Goal: Transaction & Acquisition: Obtain resource

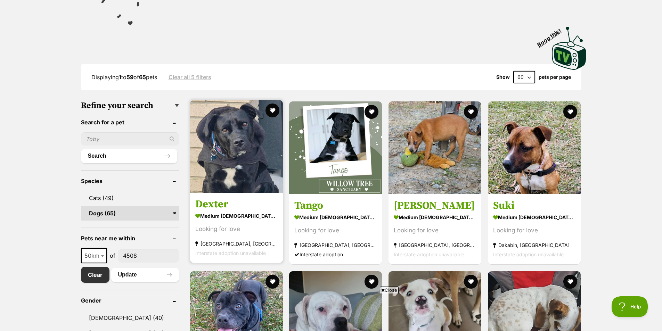
scroll to position [139, 0]
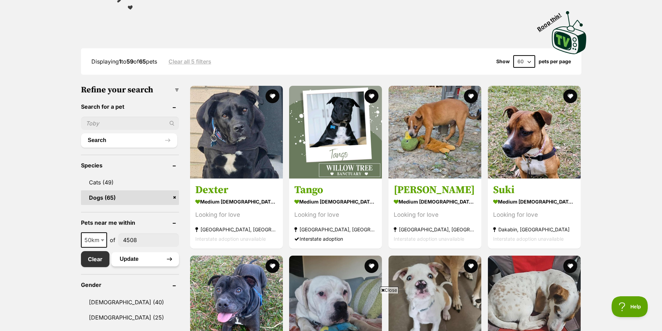
click at [134, 262] on button "Update" at bounding box center [145, 259] width 68 height 14
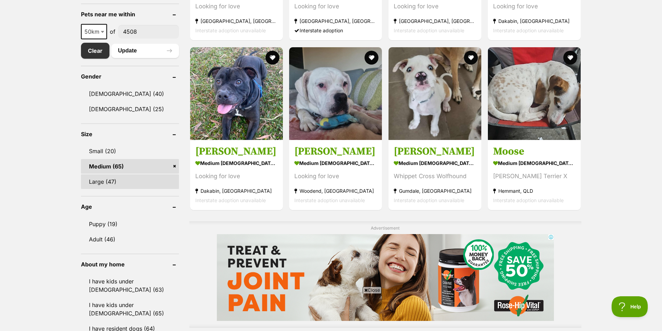
click at [123, 183] on link "Large (47)" at bounding box center [130, 182] width 98 height 15
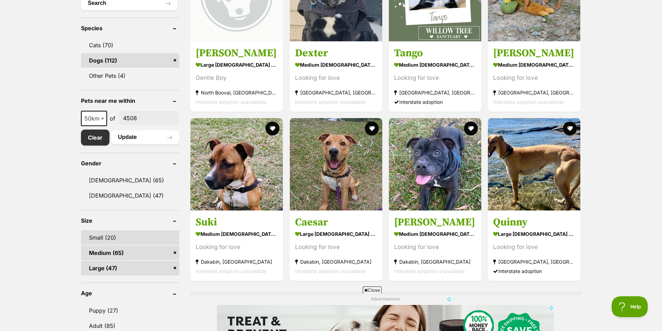
click at [126, 237] on link "Small (20)" at bounding box center [130, 238] width 99 height 15
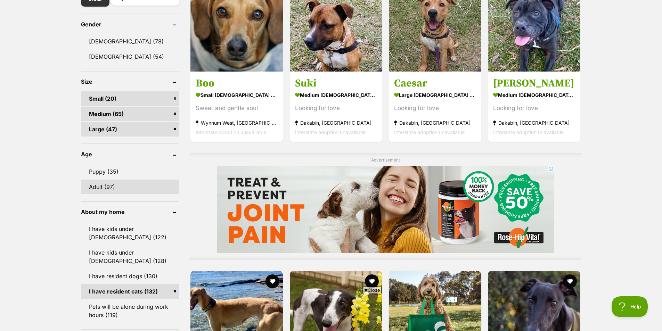
click at [115, 188] on link "Adult (97)" at bounding box center [130, 187] width 99 height 15
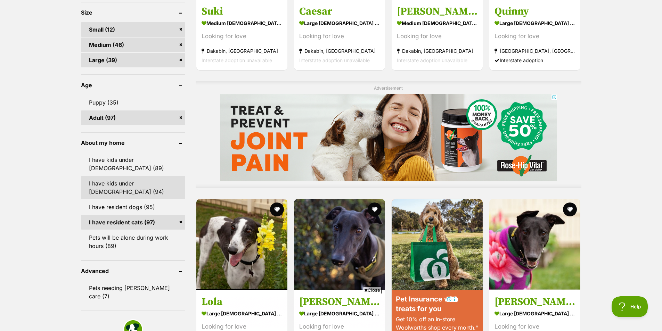
click at [131, 180] on link "I have kids under [DEMOGRAPHIC_DATA] (94)" at bounding box center [133, 187] width 104 height 23
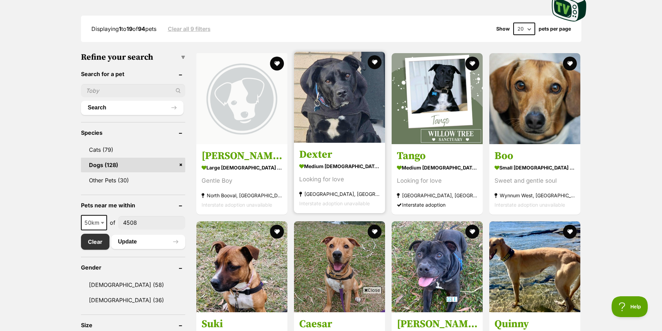
click at [344, 129] on img at bounding box center [339, 97] width 91 height 91
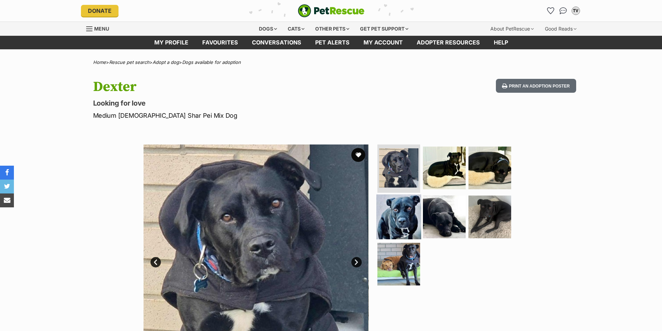
click at [402, 219] on img at bounding box center [399, 217] width 45 height 45
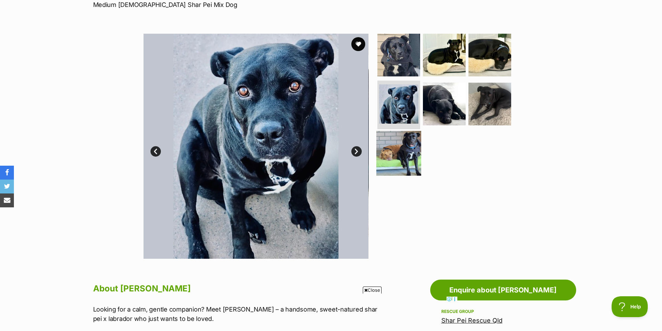
scroll to position [35, 0]
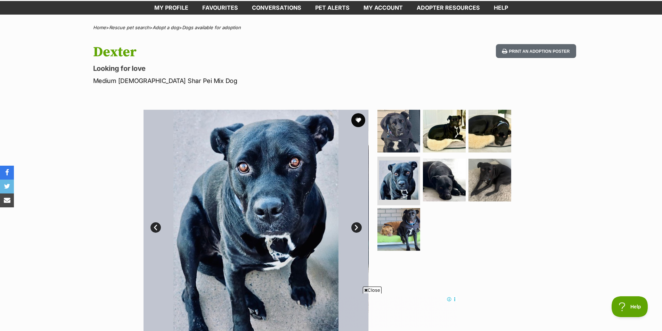
click at [357, 228] on link "Next" at bounding box center [357, 228] width 10 height 10
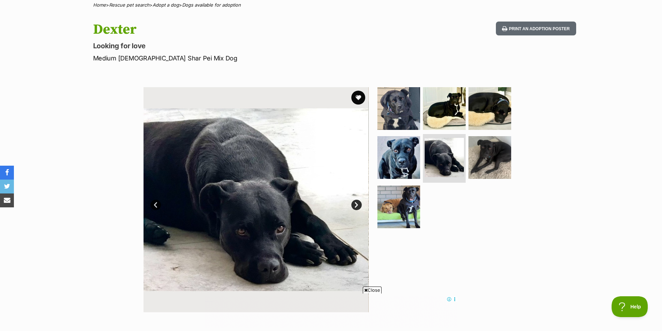
scroll to position [70, 0]
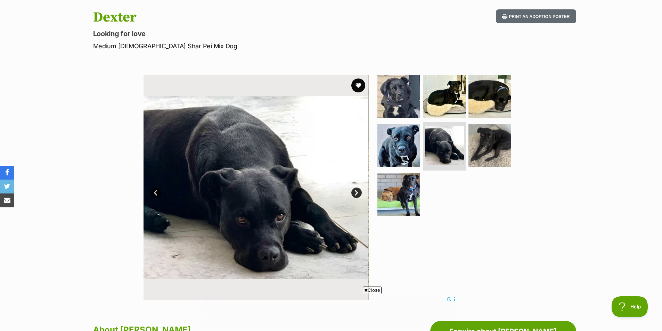
click at [359, 192] on link "Next" at bounding box center [357, 193] width 10 height 10
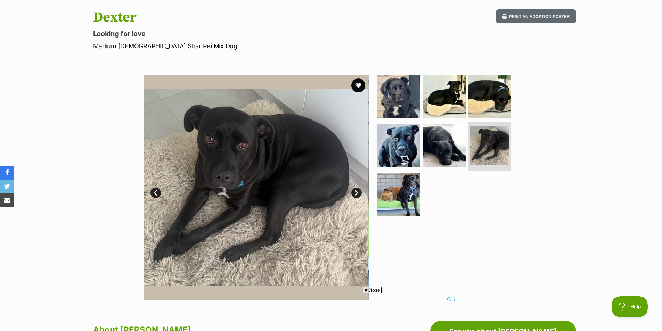
click at [358, 192] on link "Next" at bounding box center [357, 193] width 10 height 10
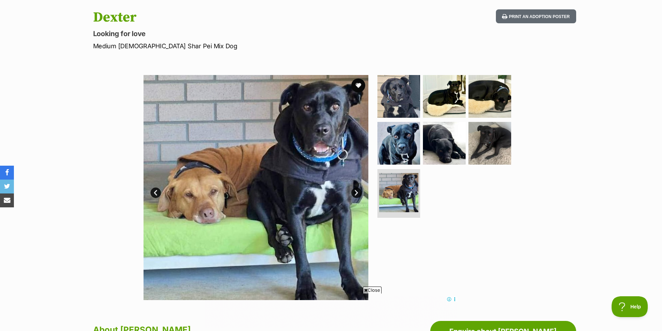
click at [358, 192] on link "Next" at bounding box center [357, 193] width 10 height 10
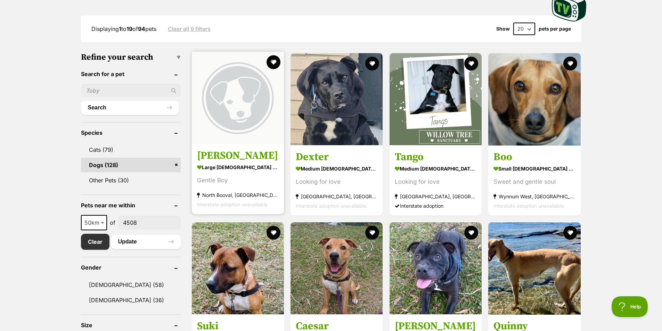
click at [236, 126] on img at bounding box center [238, 98] width 92 height 92
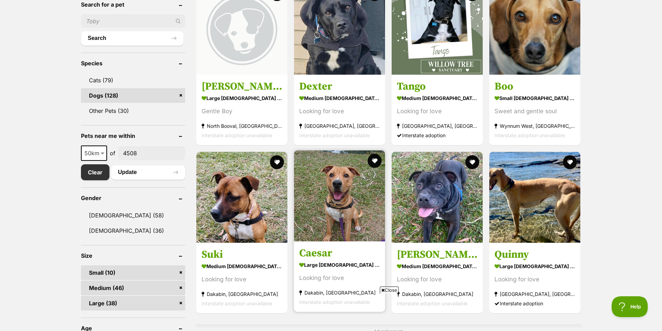
scroll to position [313, 0]
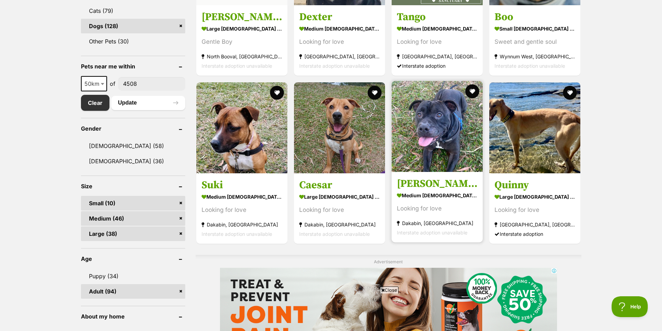
click at [432, 143] on img at bounding box center [437, 126] width 91 height 91
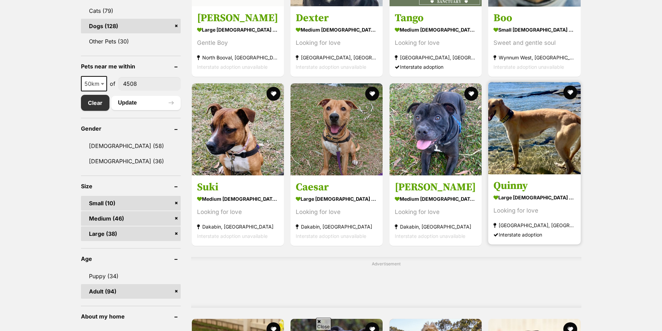
click at [519, 140] on img at bounding box center [535, 128] width 93 height 93
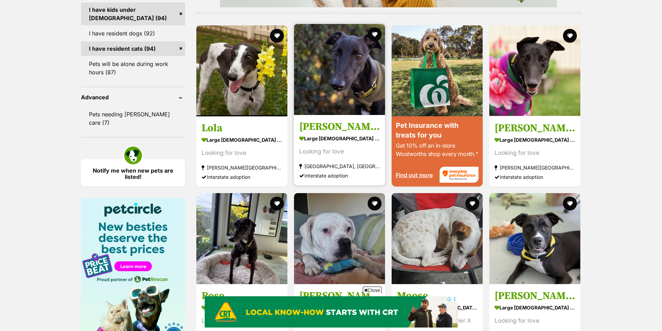
click at [347, 87] on img at bounding box center [339, 69] width 91 height 91
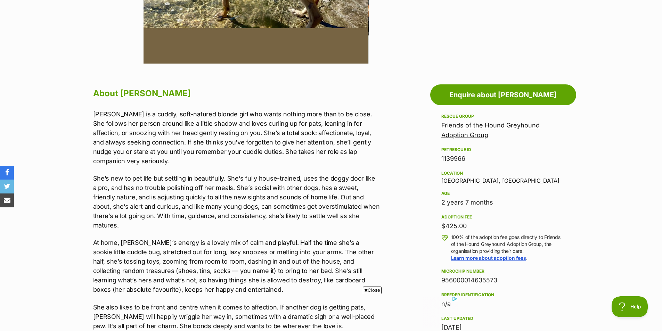
scroll to position [313, 0]
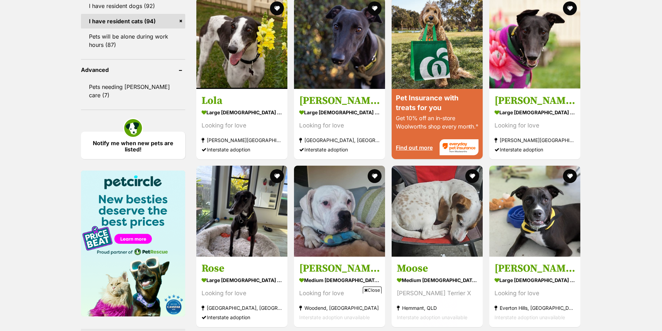
scroll to position [796, 0]
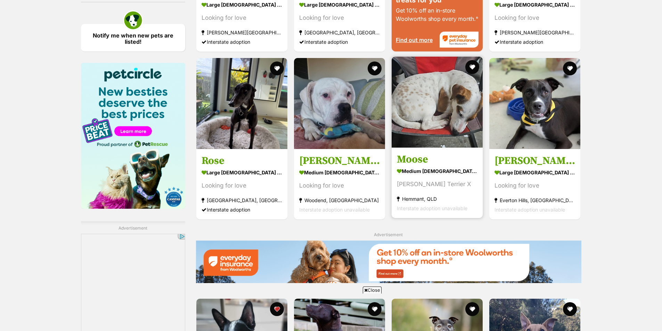
click at [439, 119] on img at bounding box center [437, 102] width 91 height 91
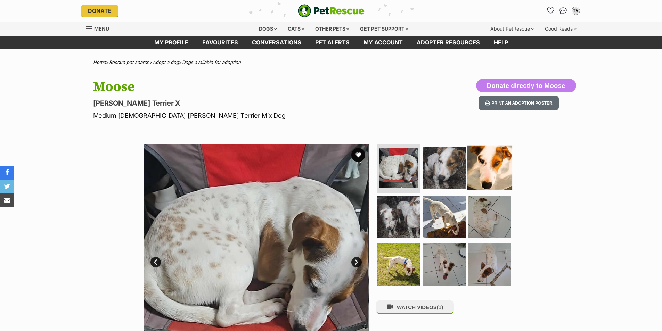
click at [486, 166] on img at bounding box center [490, 167] width 45 height 45
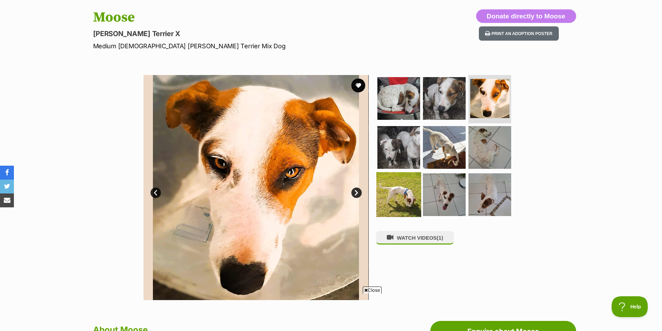
click at [403, 198] on img at bounding box center [399, 194] width 45 height 45
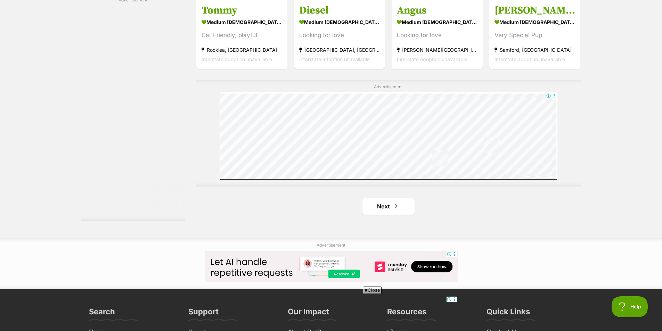
scroll to position [1213, 0]
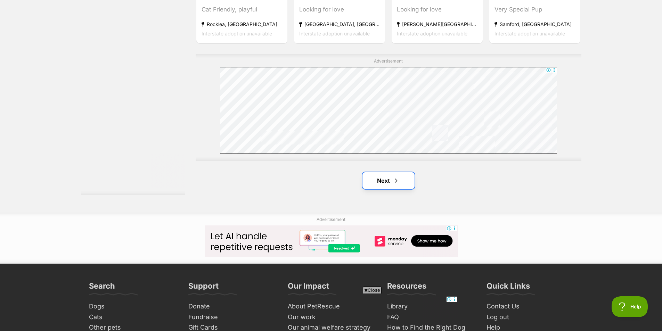
click at [386, 183] on link "Next" at bounding box center [389, 180] width 52 height 17
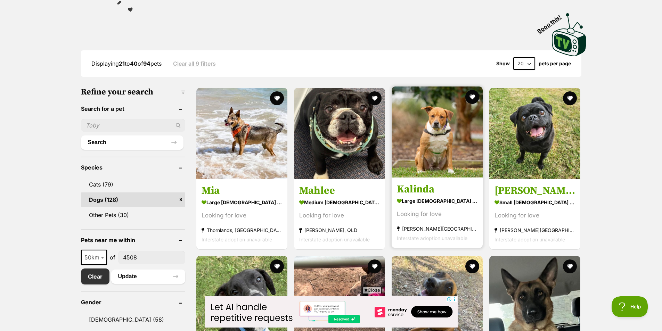
click at [442, 153] on img at bounding box center [437, 132] width 91 height 91
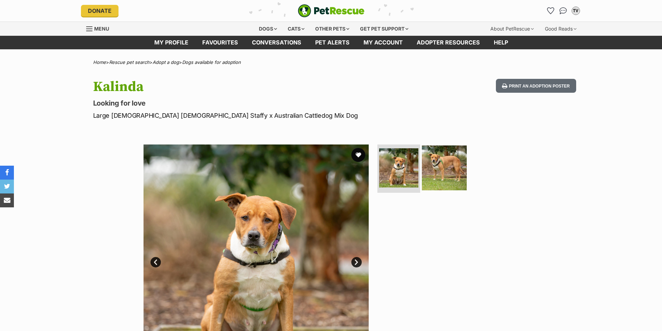
click at [439, 169] on img at bounding box center [444, 167] width 45 height 45
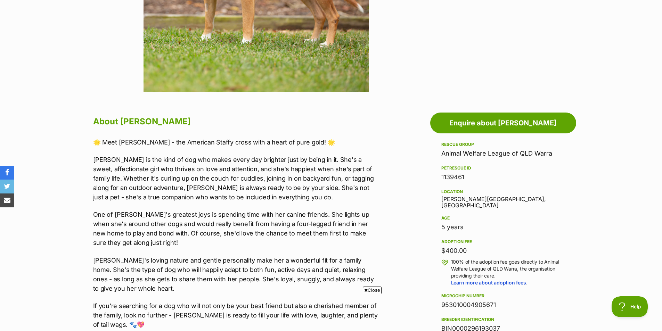
scroll to position [383, 0]
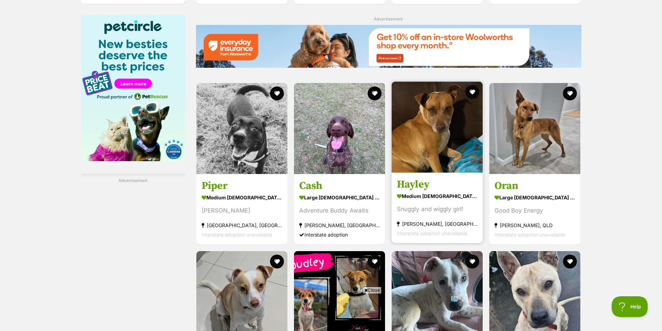
scroll to position [869, 0]
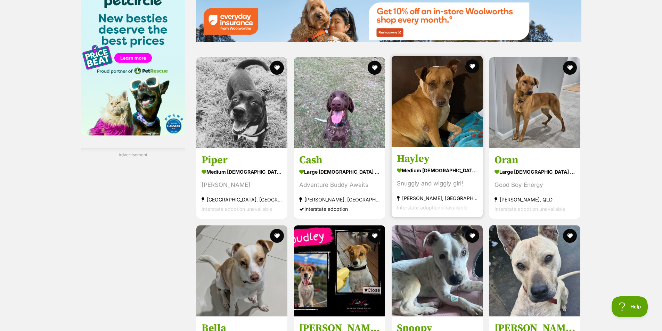
click at [431, 117] on img at bounding box center [437, 101] width 91 height 91
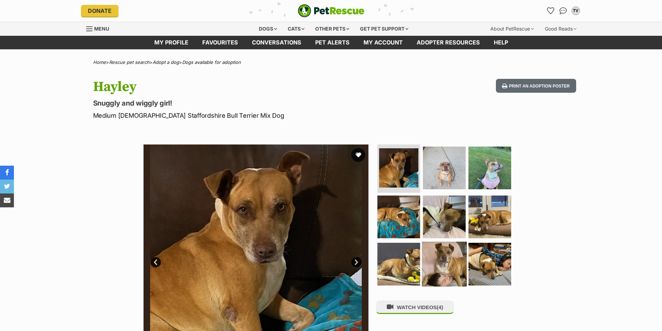
click at [443, 263] on img at bounding box center [444, 264] width 45 height 45
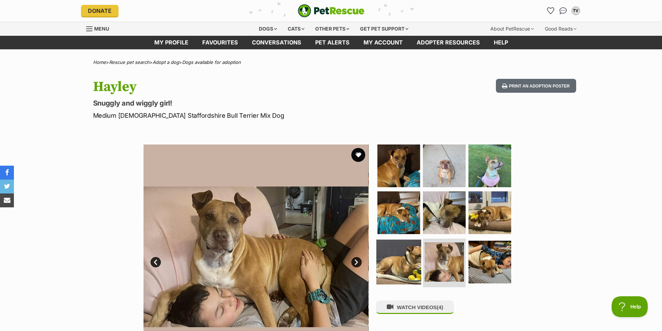
click at [412, 258] on img at bounding box center [399, 262] width 45 height 45
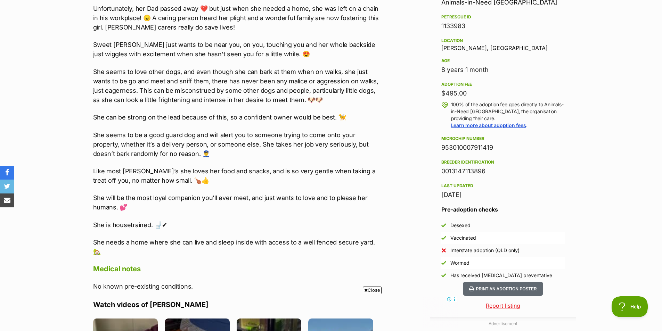
scroll to position [417, 0]
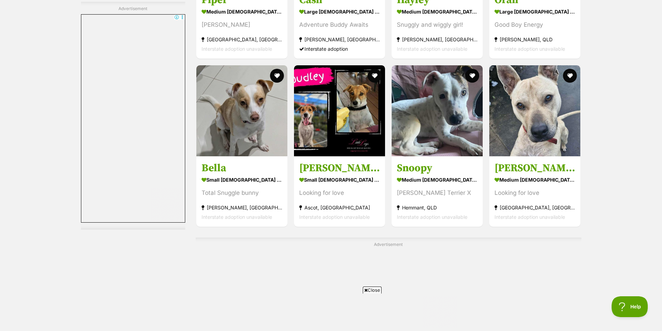
scroll to position [1148, 0]
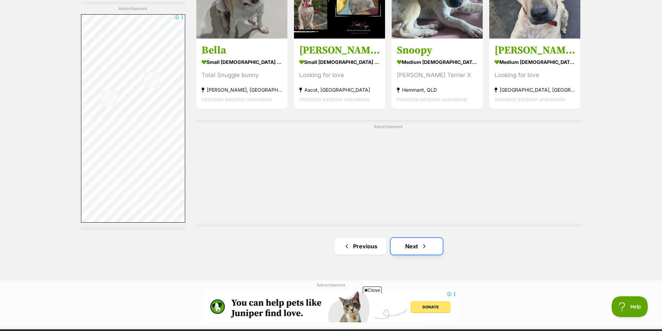
click at [421, 242] on span "Next page" at bounding box center [424, 246] width 7 height 8
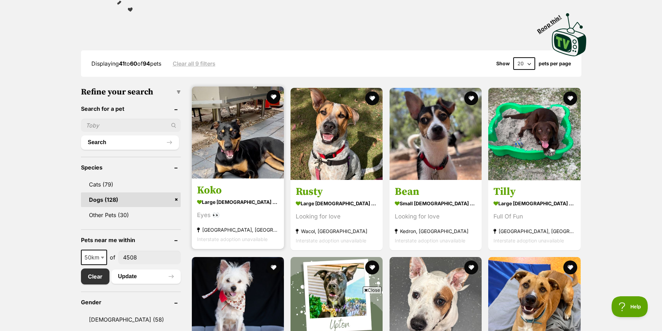
click at [232, 156] on img at bounding box center [238, 133] width 92 height 92
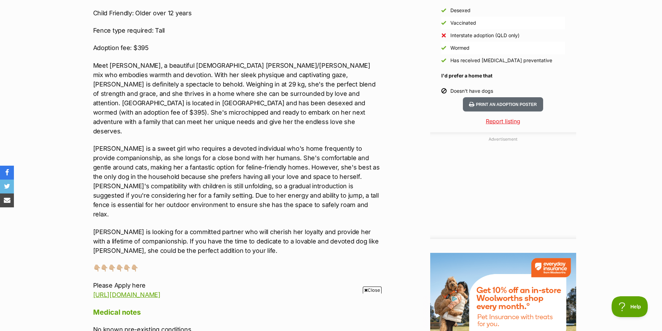
scroll to position [661, 0]
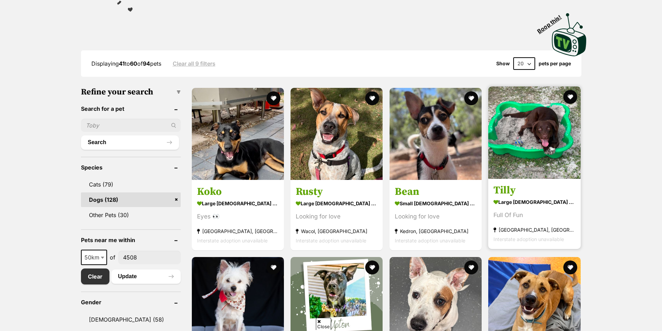
click at [527, 155] on img at bounding box center [535, 133] width 93 height 93
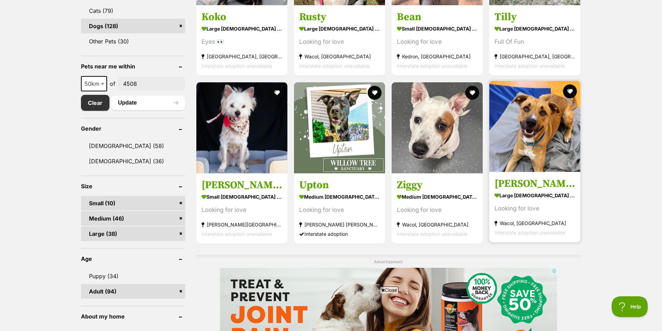
click at [528, 154] on img at bounding box center [535, 126] width 91 height 91
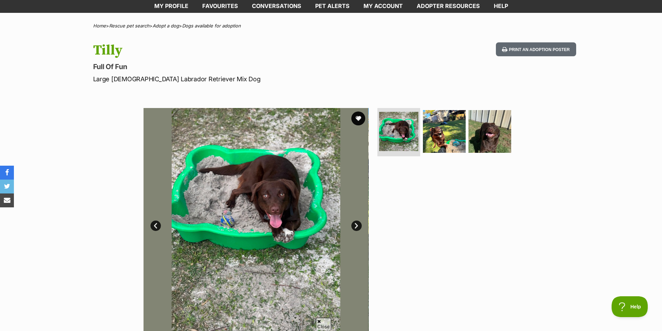
scroll to position [35, 0]
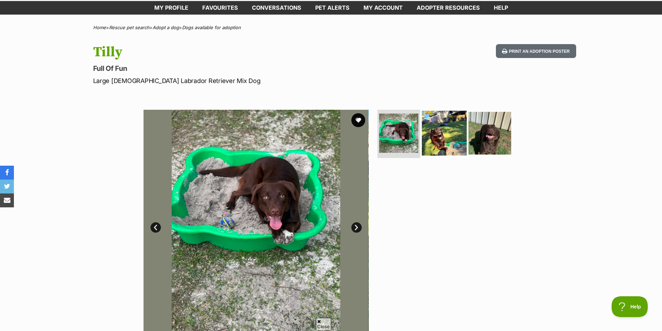
click at [443, 135] on img at bounding box center [444, 133] width 45 height 45
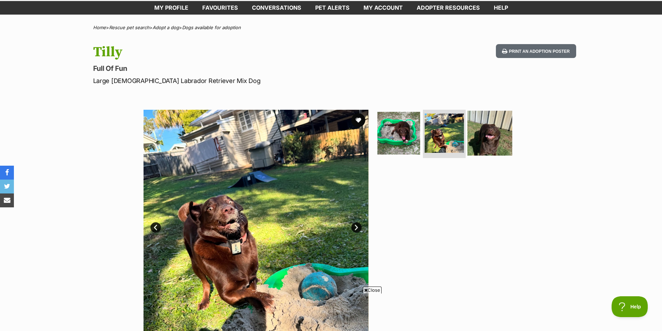
scroll to position [0, 0]
click at [491, 138] on img at bounding box center [490, 133] width 45 height 45
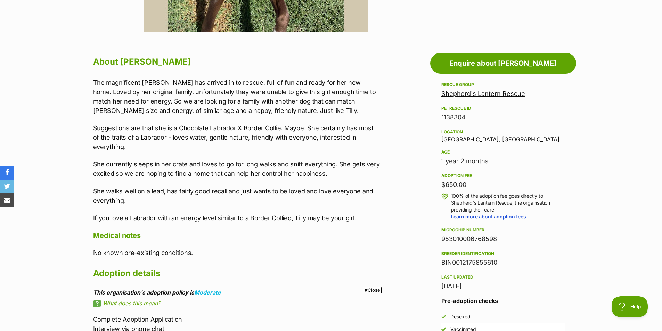
scroll to position [348, 0]
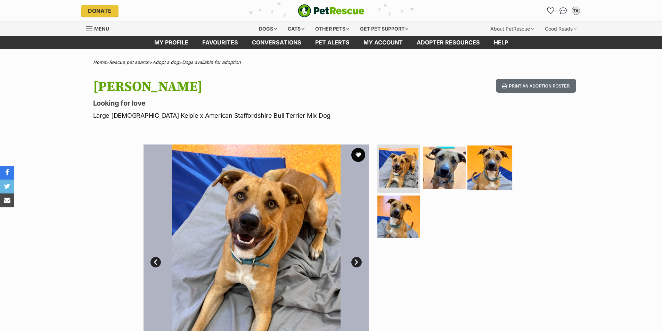
click at [401, 224] on img at bounding box center [399, 217] width 43 height 43
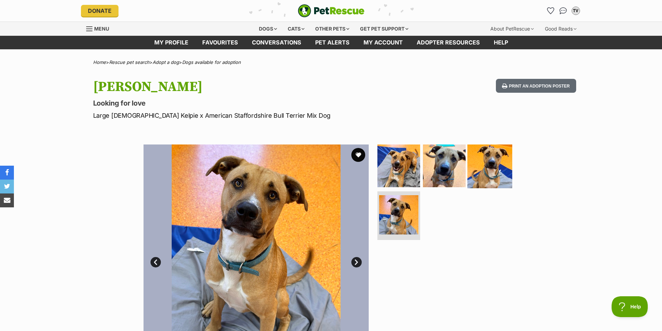
click at [486, 165] on img at bounding box center [490, 165] width 45 height 45
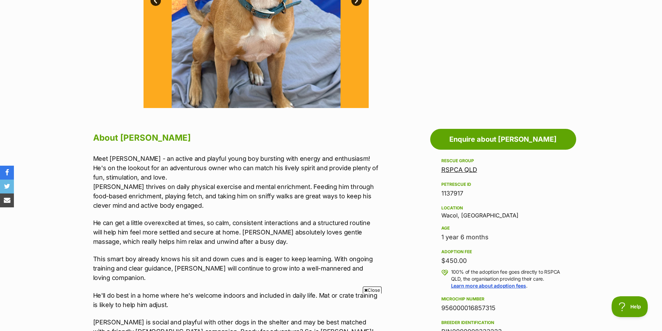
scroll to position [278, 0]
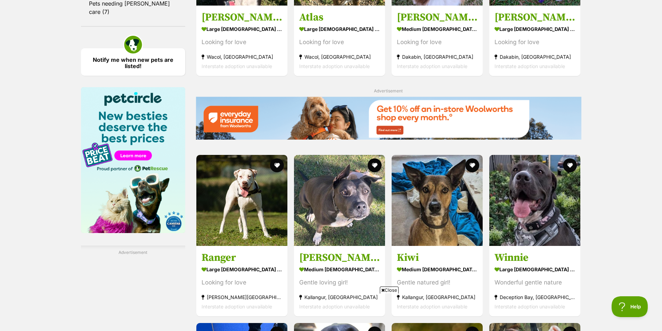
scroll to position [800, 0]
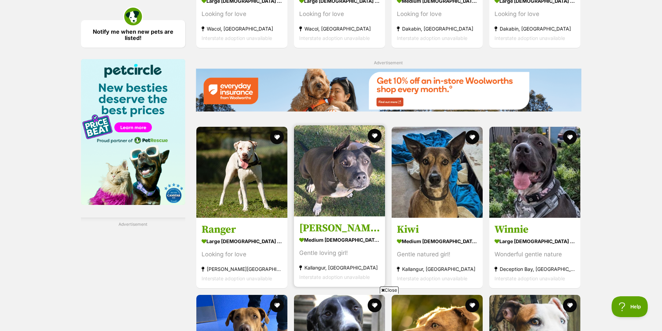
click at [348, 196] on img at bounding box center [339, 171] width 91 height 91
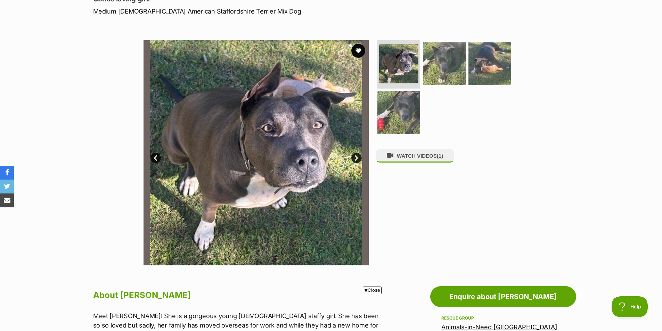
scroll to position [70, 0]
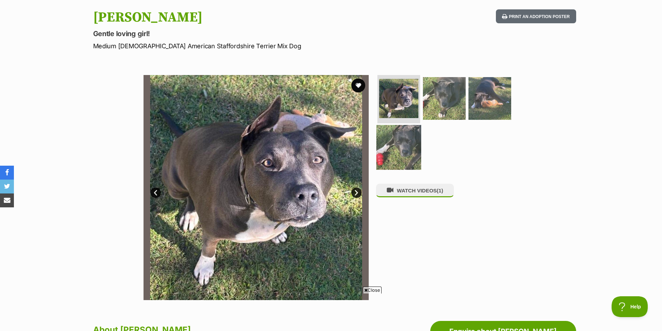
click at [402, 141] on img at bounding box center [399, 147] width 45 height 45
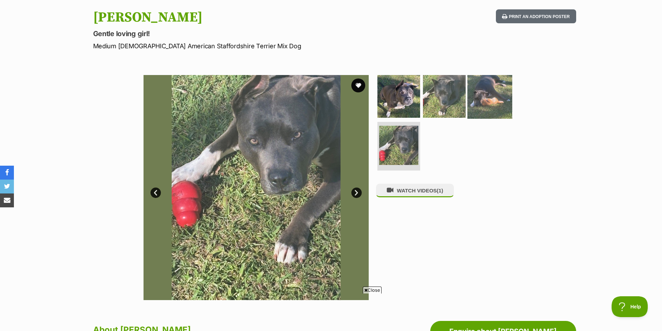
click at [482, 93] on img at bounding box center [490, 96] width 45 height 45
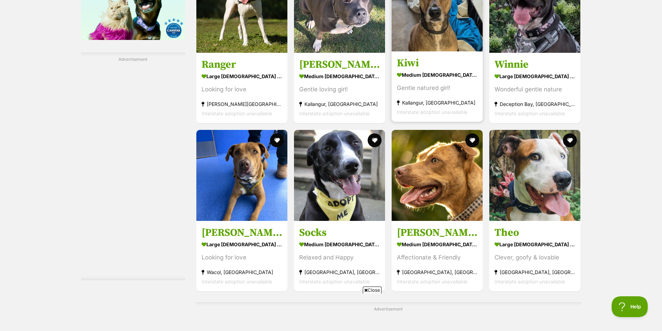
scroll to position [982, 0]
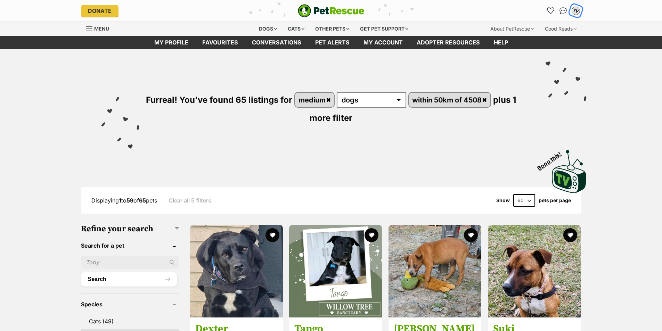
click at [579, 11] on div "TV" at bounding box center [576, 10] width 9 height 9
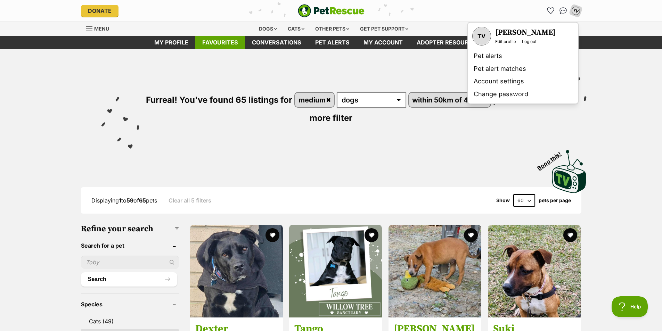
click at [216, 44] on link "Favourites" at bounding box center [220, 43] width 50 height 14
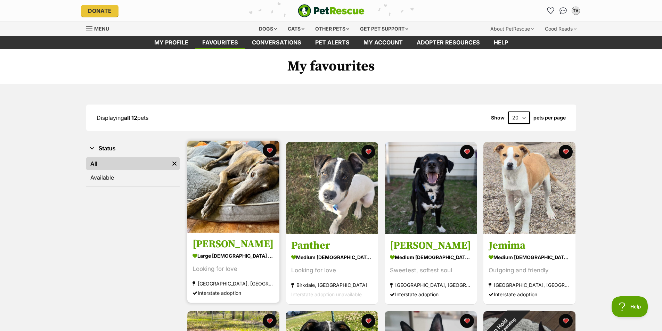
click at [230, 195] on img at bounding box center [233, 187] width 92 height 92
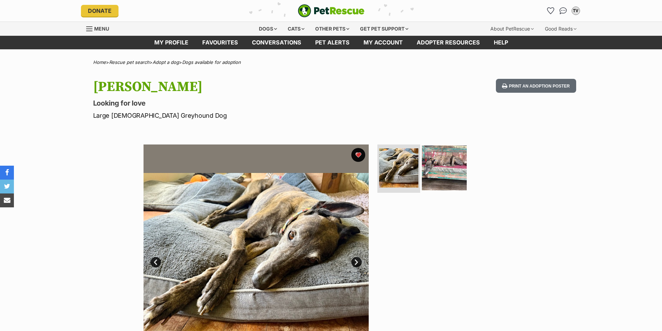
click at [442, 164] on img at bounding box center [444, 167] width 45 height 45
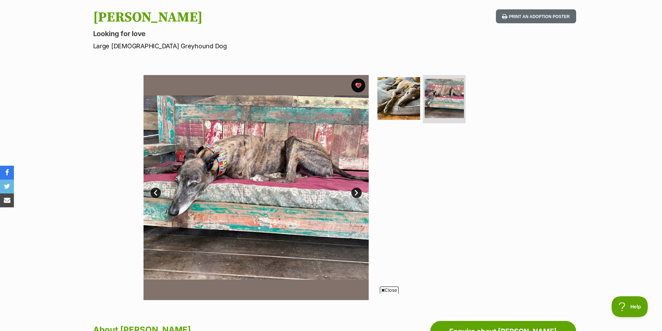
scroll to position [35, 0]
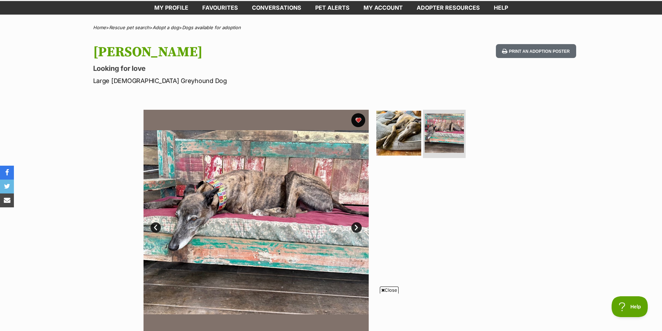
click at [400, 136] on img at bounding box center [399, 133] width 45 height 45
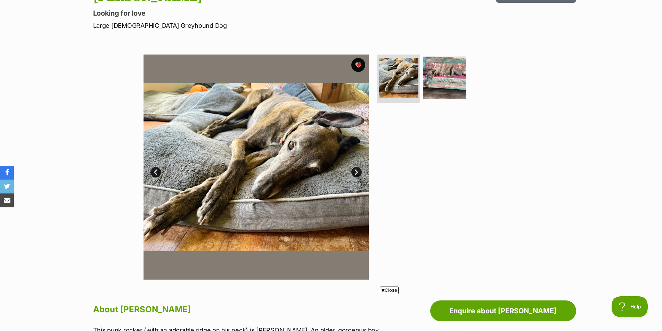
scroll to position [70, 0]
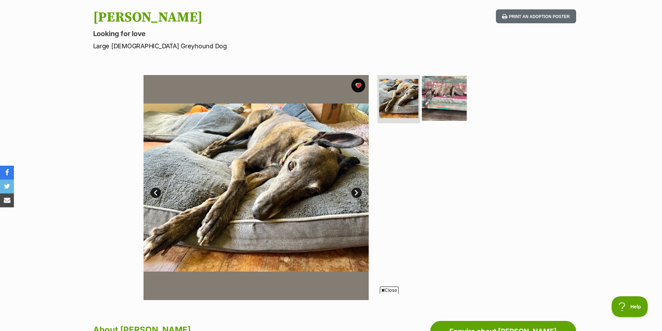
click at [441, 95] on img at bounding box center [444, 98] width 45 height 45
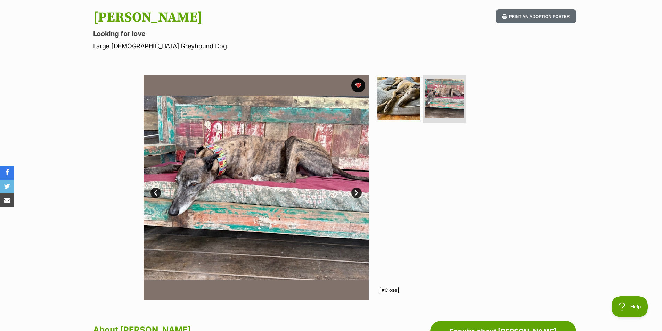
click at [246, 176] on img at bounding box center [256, 187] width 225 height 225
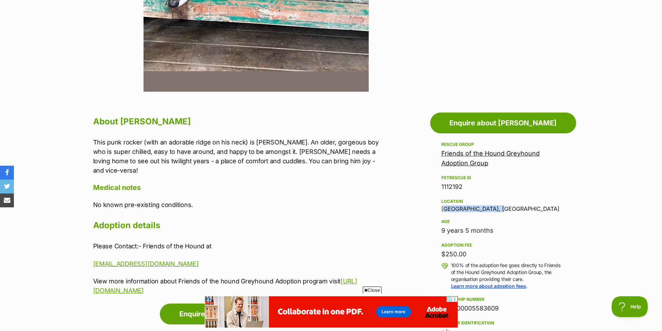
scroll to position [0, 0]
drag, startPoint x: 441, startPoint y: 210, endPoint x: 495, endPoint y: 209, distance: 53.6
click at [495, 209] on div "Location Stokers Siding, NSW" at bounding box center [504, 205] width 124 height 15
copy div "Stokers Siding, NSW"
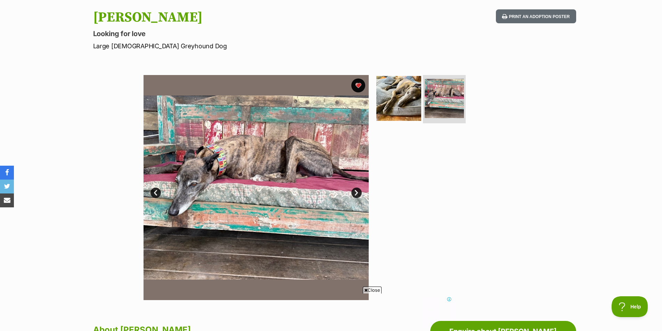
click at [400, 91] on img at bounding box center [399, 98] width 45 height 45
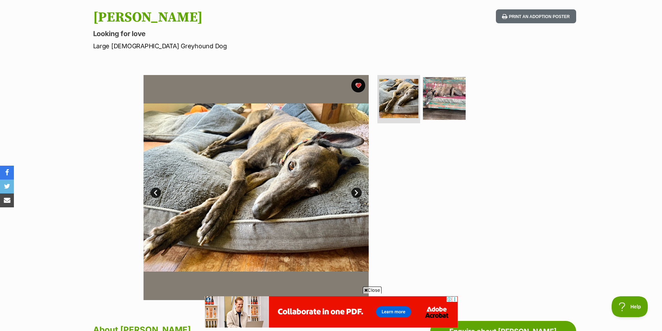
click at [357, 193] on link "Next" at bounding box center [357, 193] width 10 height 10
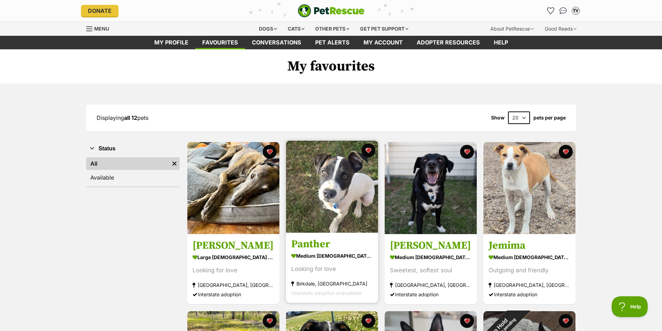
click at [331, 194] on img at bounding box center [332, 187] width 92 height 92
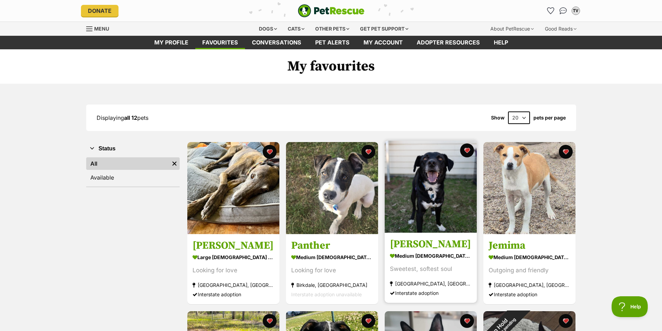
click at [428, 187] on img at bounding box center [431, 187] width 92 height 92
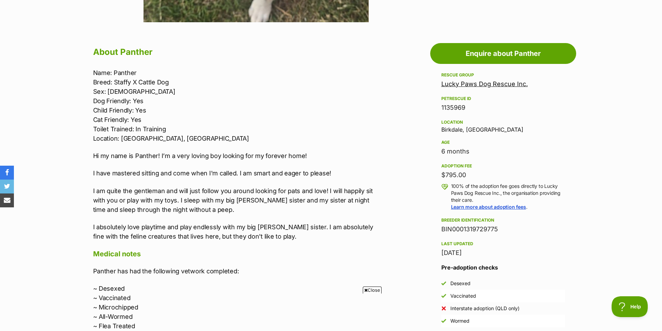
click at [370, 291] on span "Close" at bounding box center [372, 290] width 19 height 7
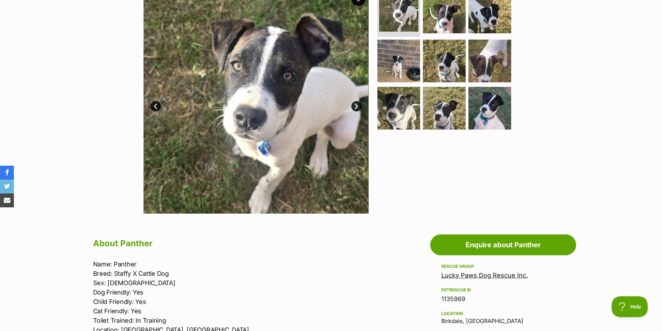
scroll to position [104, 0]
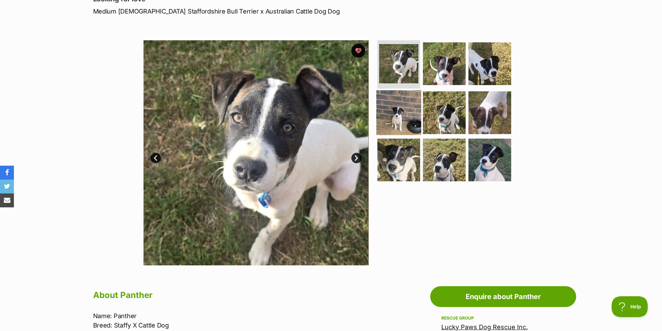
click at [400, 119] on img at bounding box center [399, 112] width 45 height 45
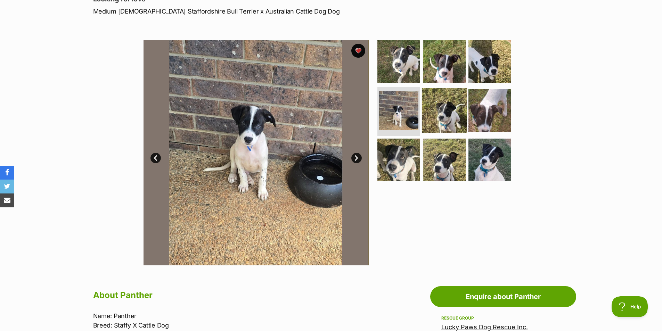
click at [445, 109] on img at bounding box center [444, 110] width 45 height 45
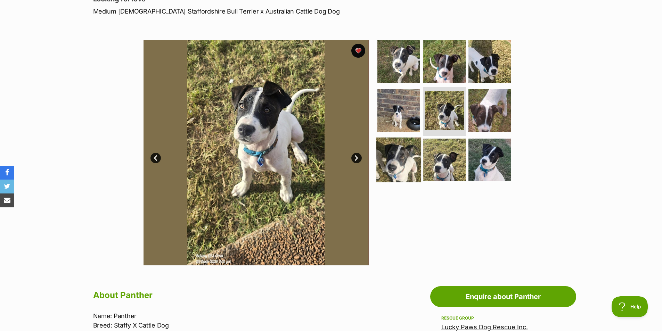
click at [405, 163] on img at bounding box center [399, 160] width 45 height 45
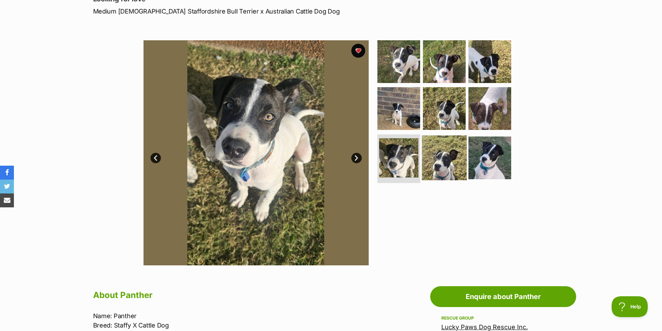
click at [444, 161] on img at bounding box center [444, 158] width 45 height 45
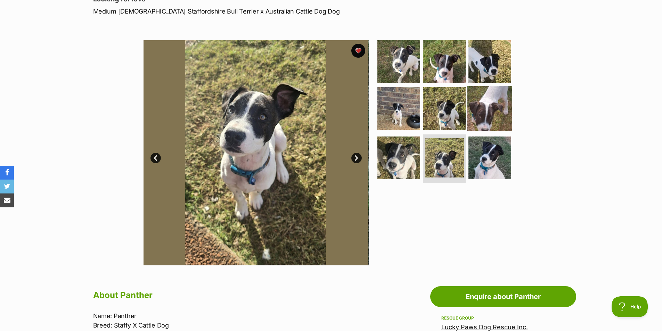
click at [484, 109] on img at bounding box center [490, 108] width 45 height 45
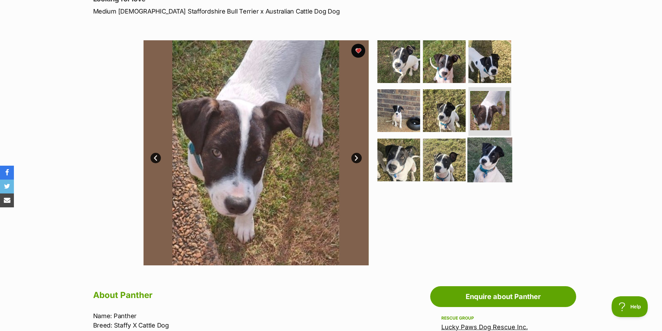
click at [485, 162] on img at bounding box center [490, 160] width 45 height 45
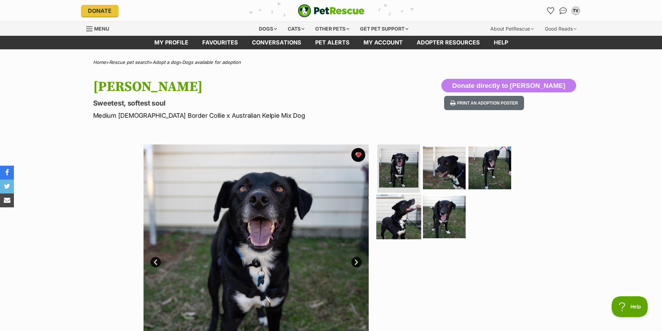
drag, startPoint x: 387, startPoint y: 222, endPoint x: 400, endPoint y: 221, distance: 12.9
click at [388, 222] on img at bounding box center [399, 217] width 45 height 45
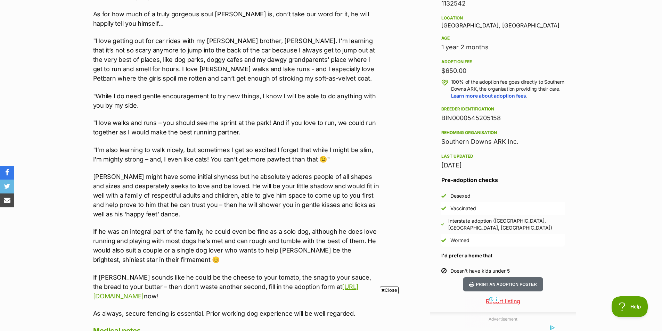
click at [389, 292] on span "Close" at bounding box center [389, 290] width 19 height 7
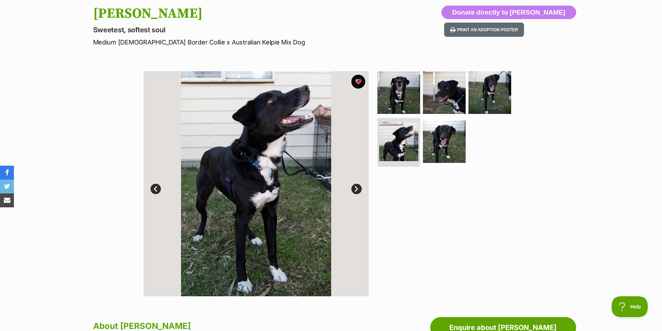
scroll to position [70, 0]
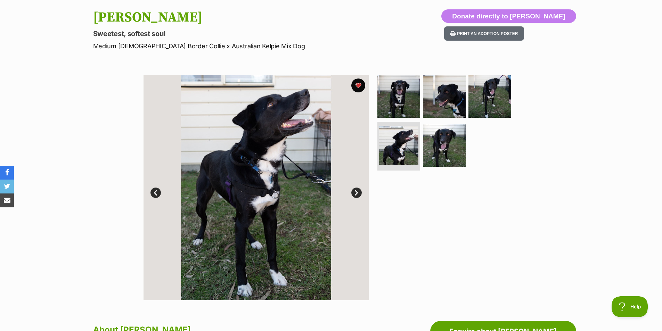
click at [355, 194] on link "Next" at bounding box center [357, 193] width 10 height 10
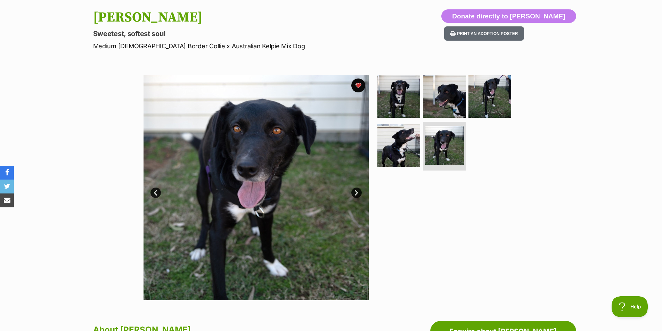
scroll to position [0, 0]
click at [356, 193] on link "Next" at bounding box center [357, 193] width 10 height 10
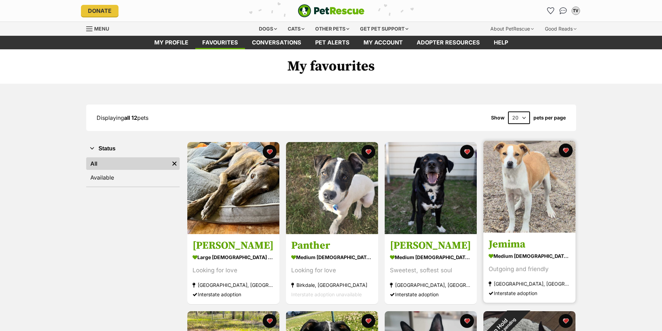
click at [526, 184] on img at bounding box center [530, 187] width 92 height 92
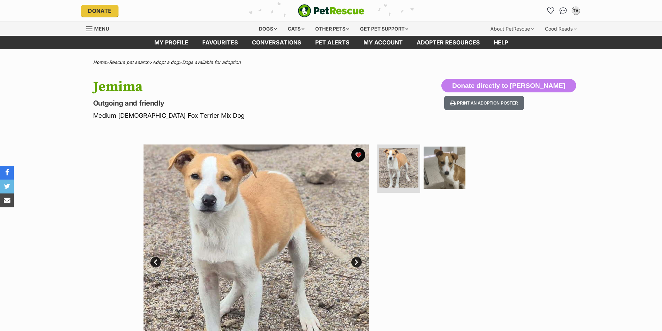
click at [356, 264] on link "Next" at bounding box center [357, 262] width 10 height 10
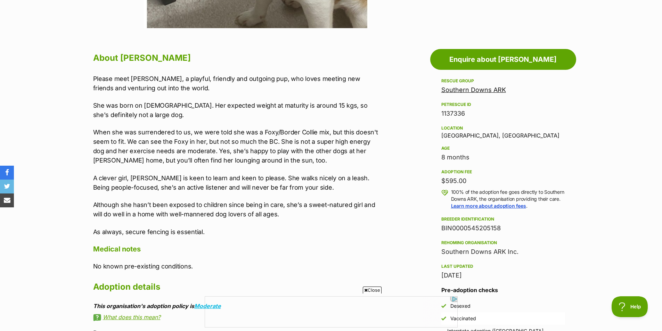
scroll to position [139, 0]
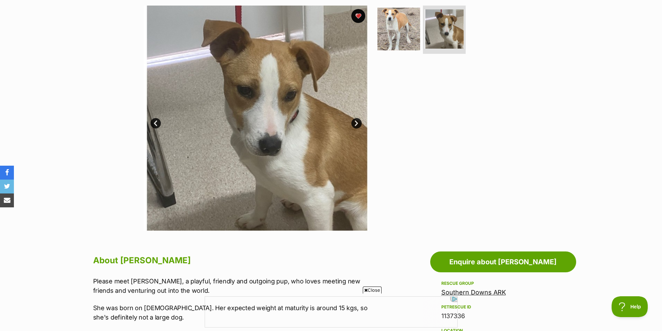
click at [155, 124] on link "Prev" at bounding box center [156, 123] width 10 height 10
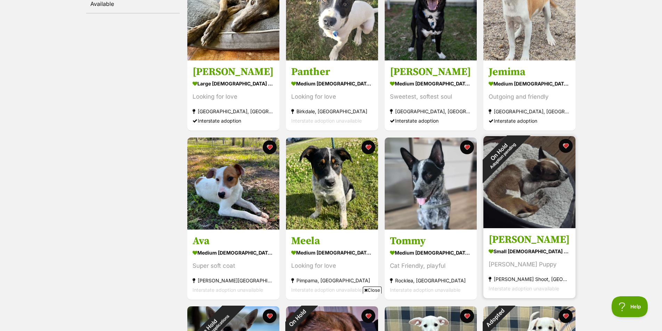
click at [522, 193] on img at bounding box center [530, 182] width 92 height 92
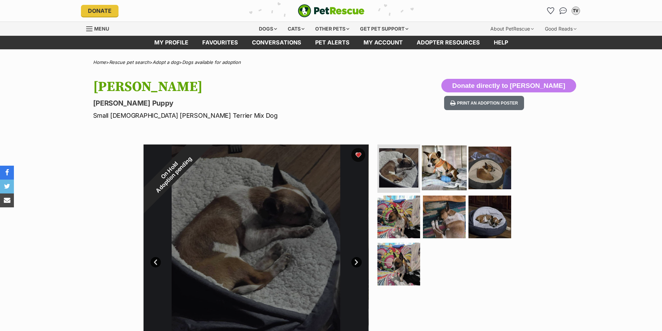
click at [436, 171] on img at bounding box center [444, 167] width 45 height 45
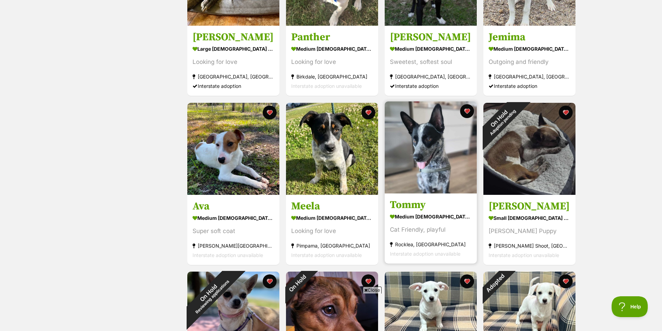
click at [421, 159] on img at bounding box center [431, 148] width 92 height 92
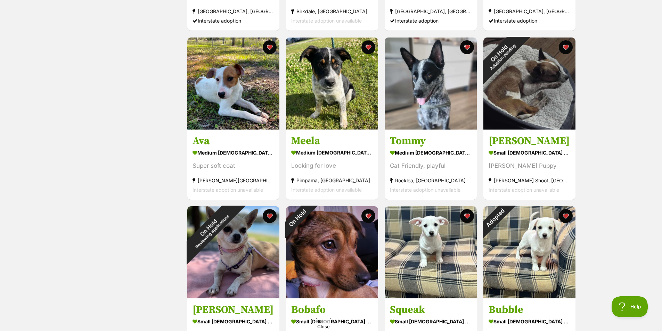
scroll to position [383, 0]
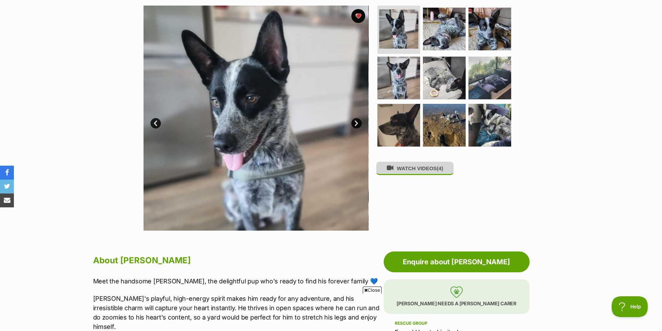
click at [441, 171] on span "(4)" at bounding box center [440, 169] width 6 height 6
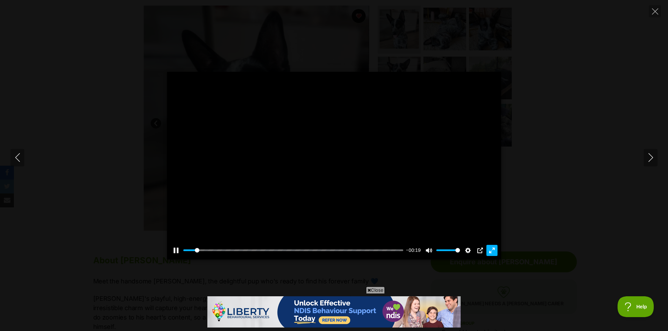
click at [492, 246] on button "Exit fullscreen Enter fullscreen" at bounding box center [491, 250] width 11 height 11
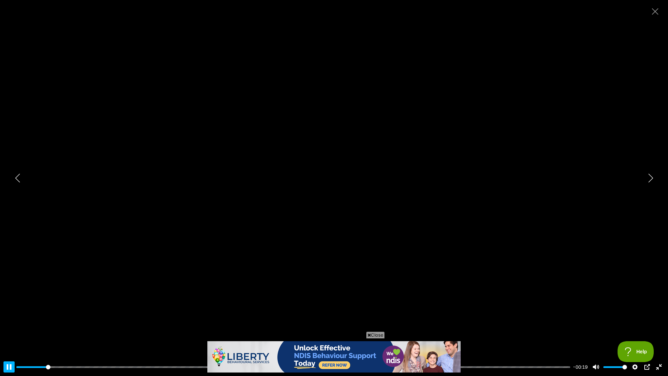
click at [8, 331] on button "Pause Play" at bounding box center [8, 366] width 11 height 11
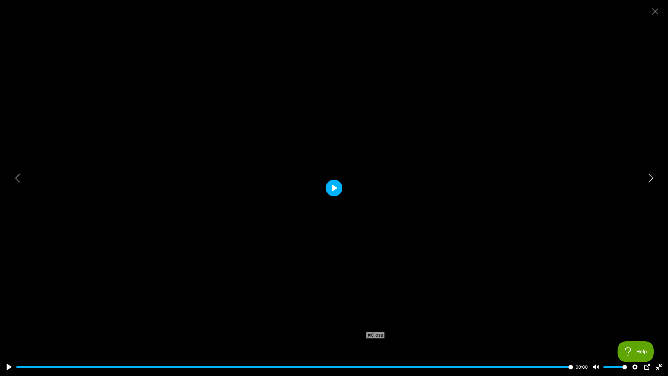
click at [335, 186] on button "Play" at bounding box center [333, 187] width 17 height 17
click at [658, 331] on button "Exit fullscreen Enter fullscreen" at bounding box center [658, 366] width 11 height 11
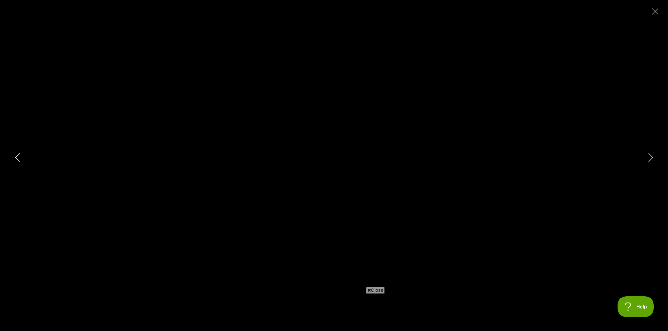
type input "100"
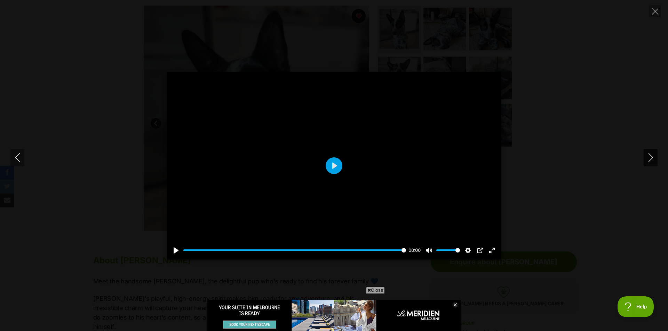
click at [649, 157] on icon "Next" at bounding box center [650, 157] width 9 height 9
click at [335, 164] on button "Play" at bounding box center [333, 166] width 17 height 17
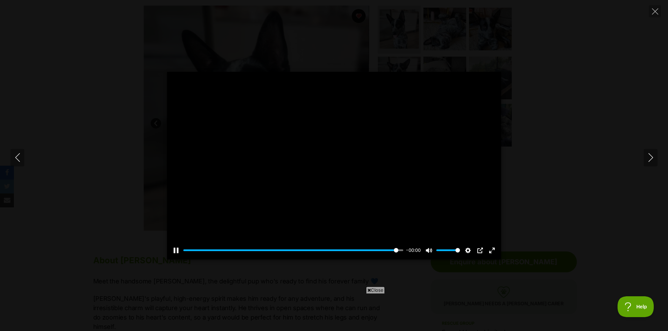
type input "100"
click at [651, 158] on icon "Next" at bounding box center [650, 157] width 9 height 9
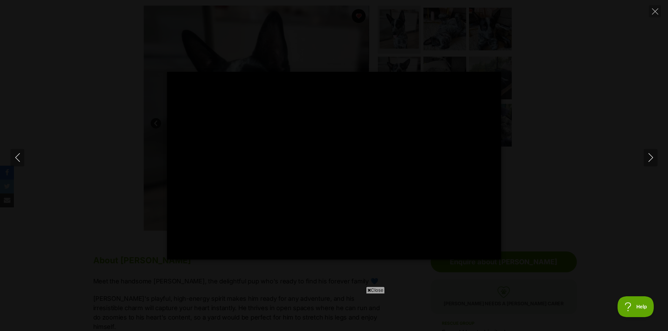
type input "100"
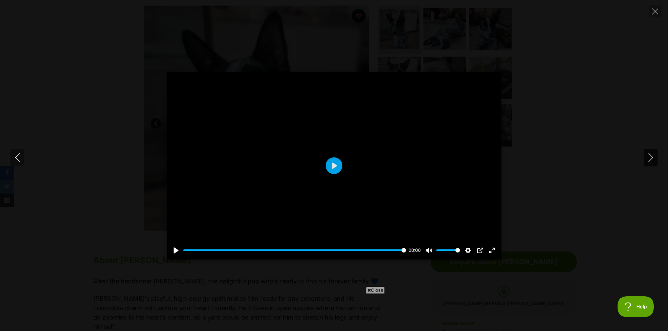
click at [652, 156] on icon "Next" at bounding box center [650, 157] width 9 height 9
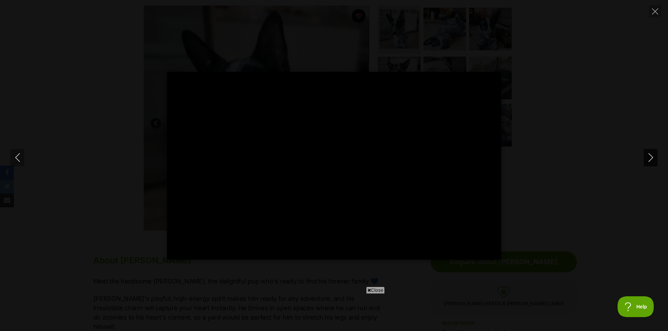
click at [653, 157] on icon "Next" at bounding box center [650, 157] width 9 height 9
type input "72.48"
click at [654, 11] on icon "Close" at bounding box center [655, 11] width 6 height 6
type input "74.97"
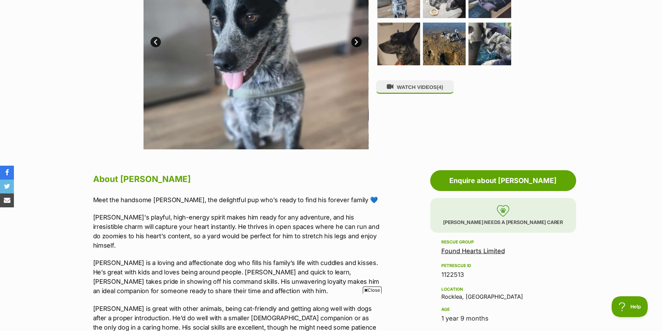
scroll to position [139, 0]
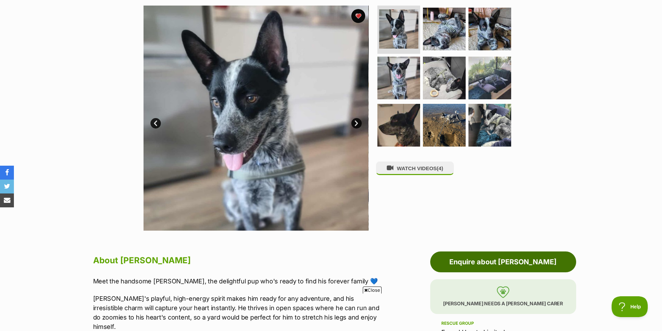
click at [489, 266] on link "Enquire about [PERSON_NAME]" at bounding box center [504, 262] width 146 height 21
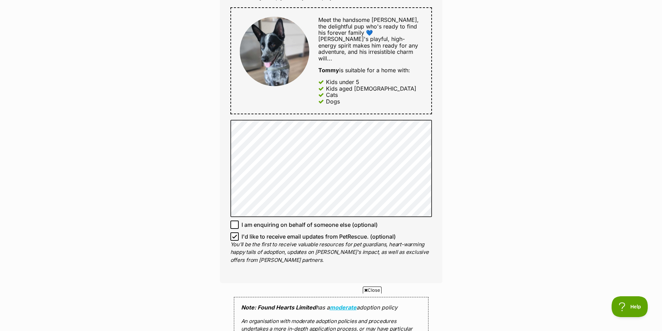
scroll to position [383, 0]
